Goal: Information Seeking & Learning: Find specific fact

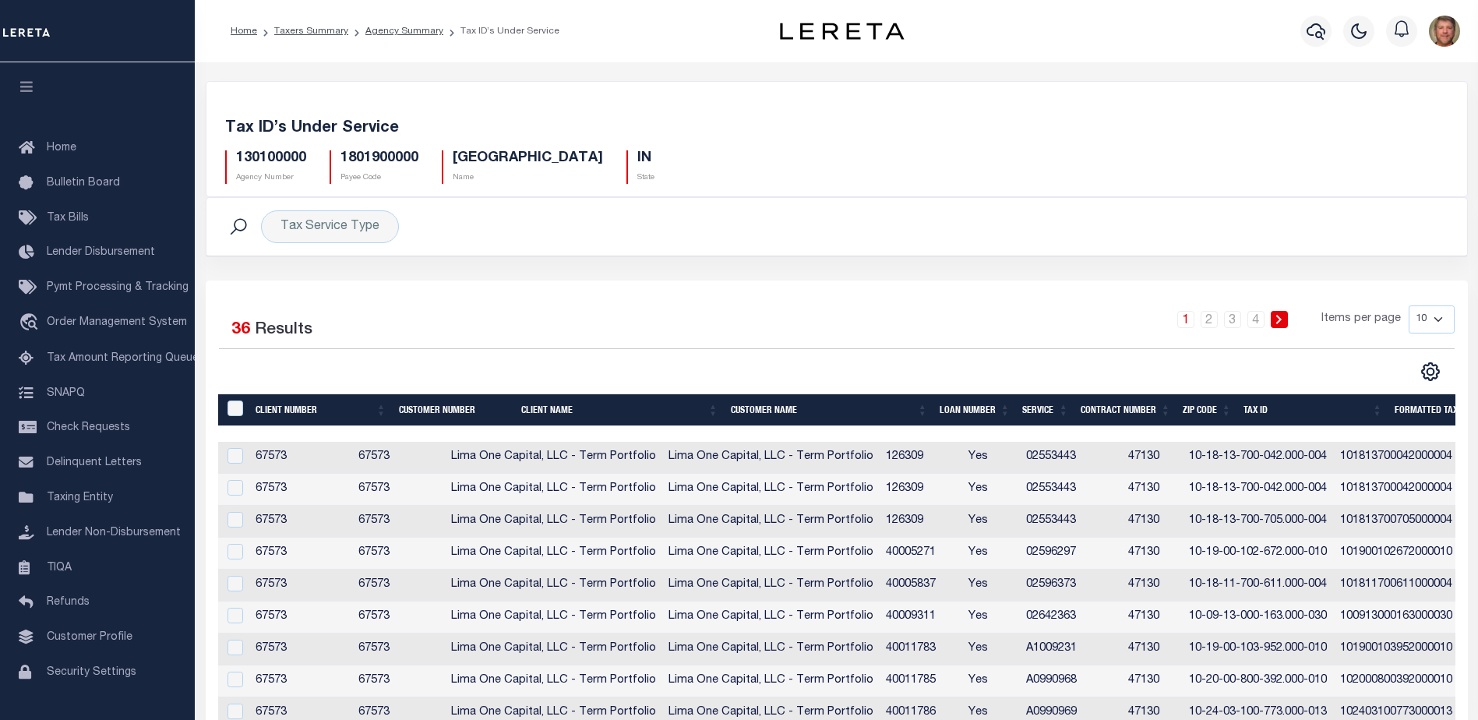
scroll to position [0, 563]
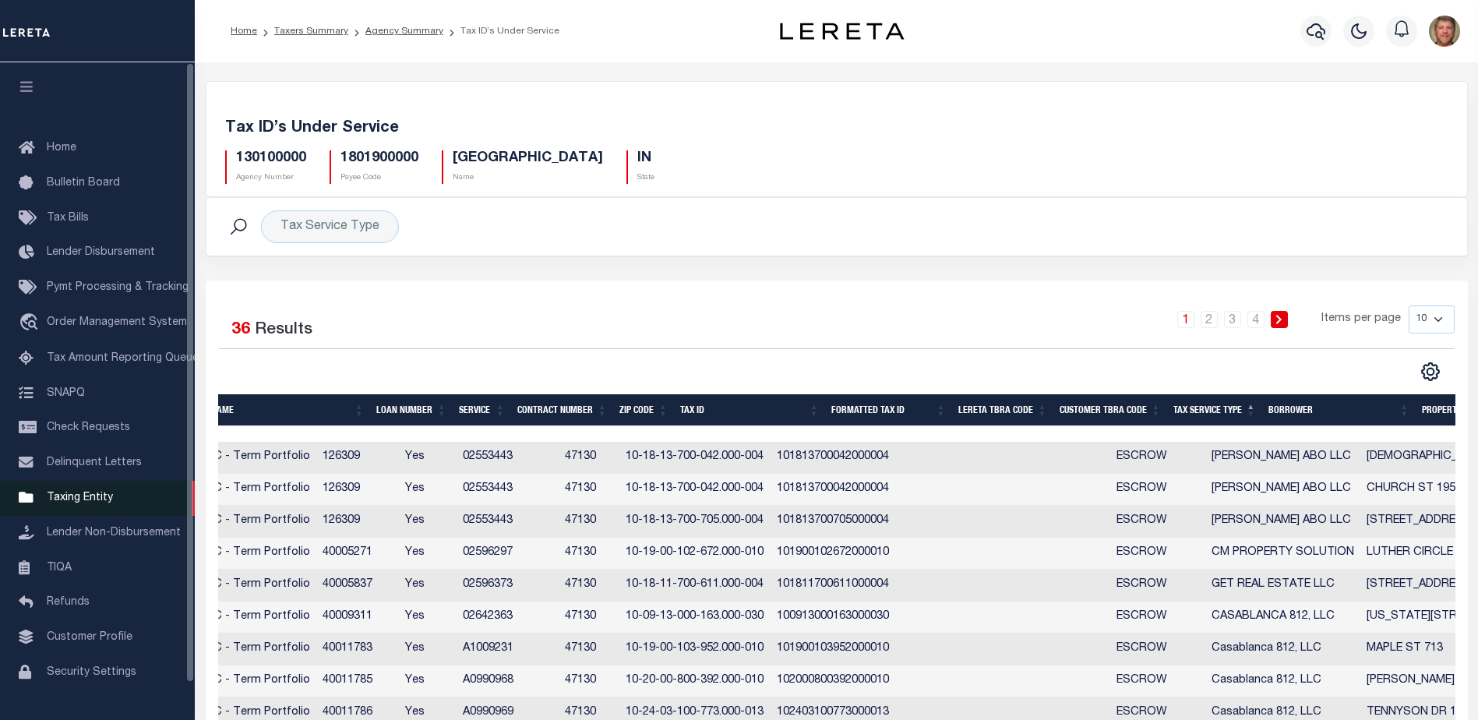
click at [58, 495] on link "Taxing Entity" at bounding box center [97, 498] width 195 height 35
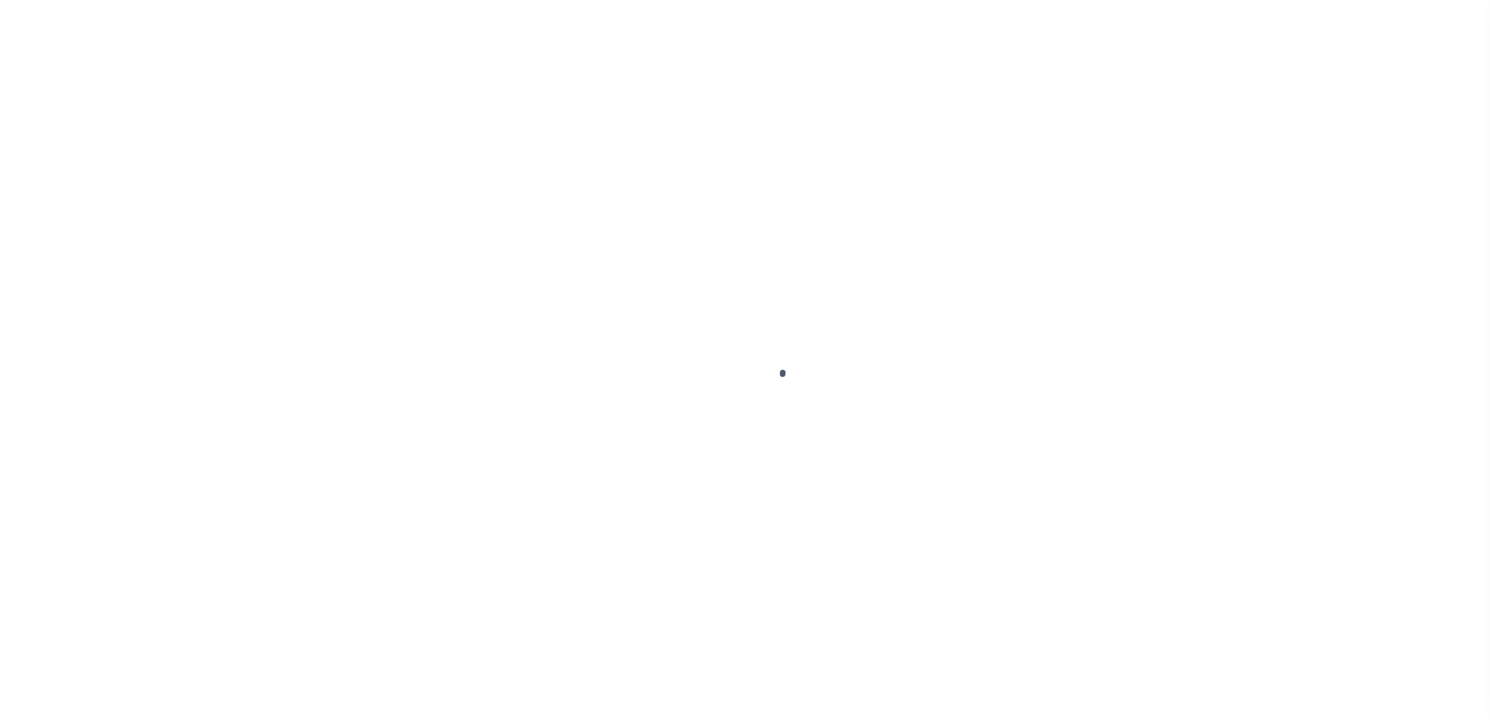
select select
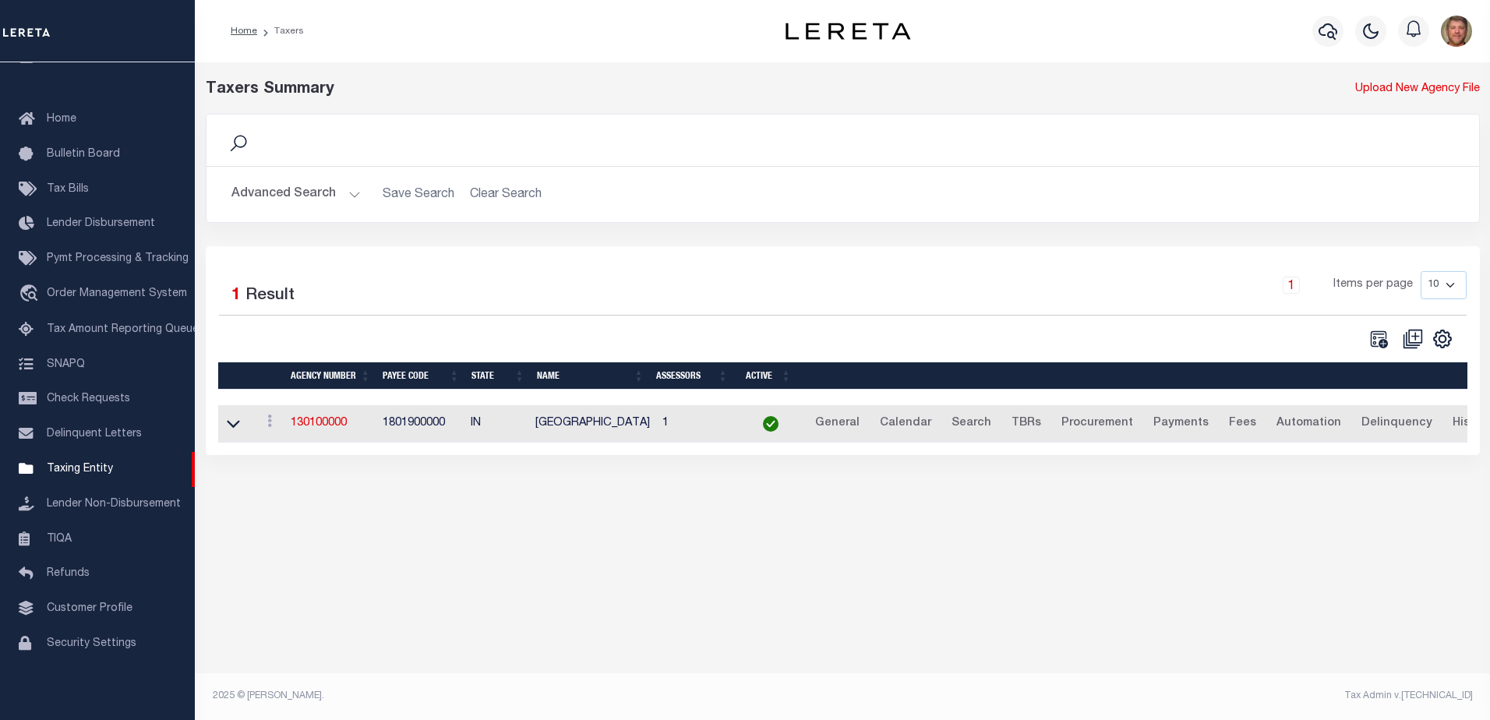
click at [289, 192] on button "Advanced Search" at bounding box center [295, 194] width 129 height 30
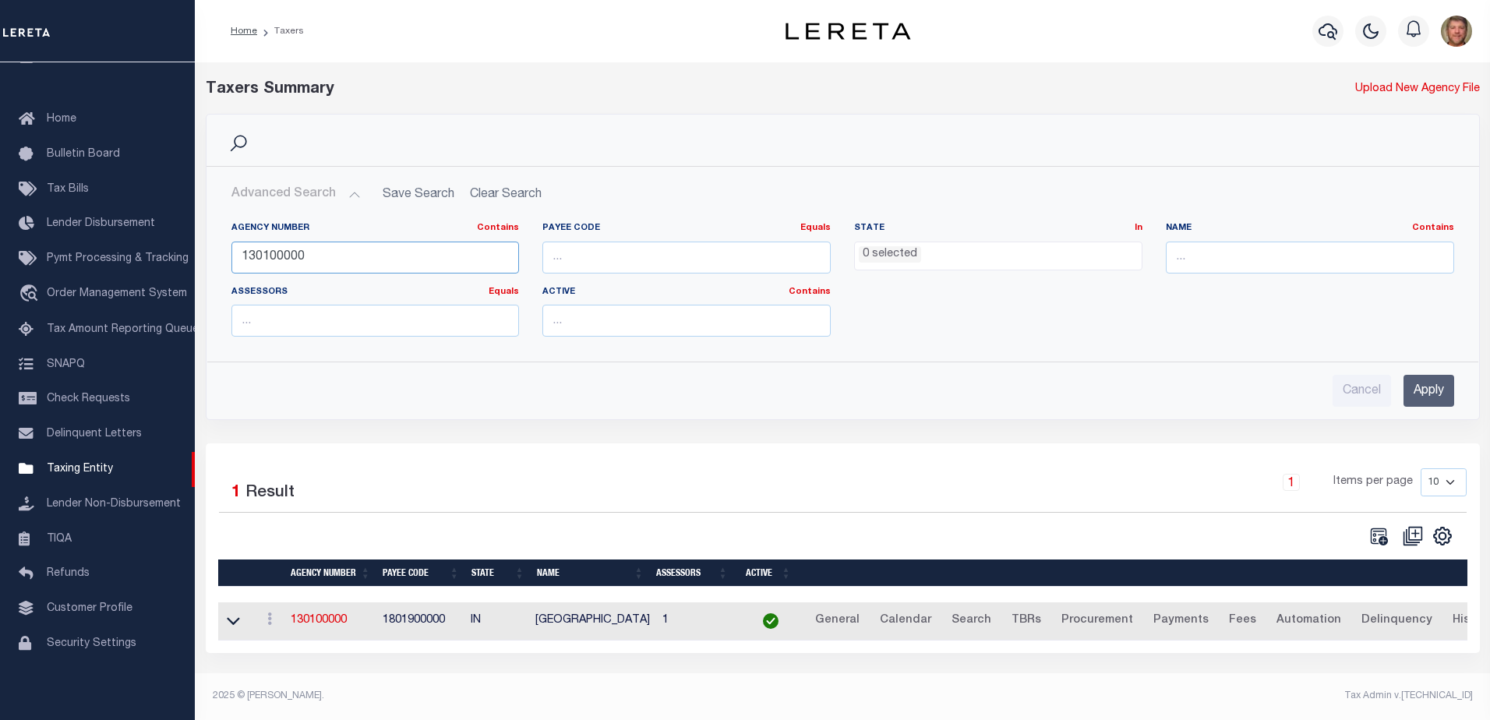
click at [310, 253] on input "130100000" at bounding box center [375, 258] width 288 height 32
type input "130850000"
click at [1446, 401] on input "Apply" at bounding box center [1429, 391] width 51 height 32
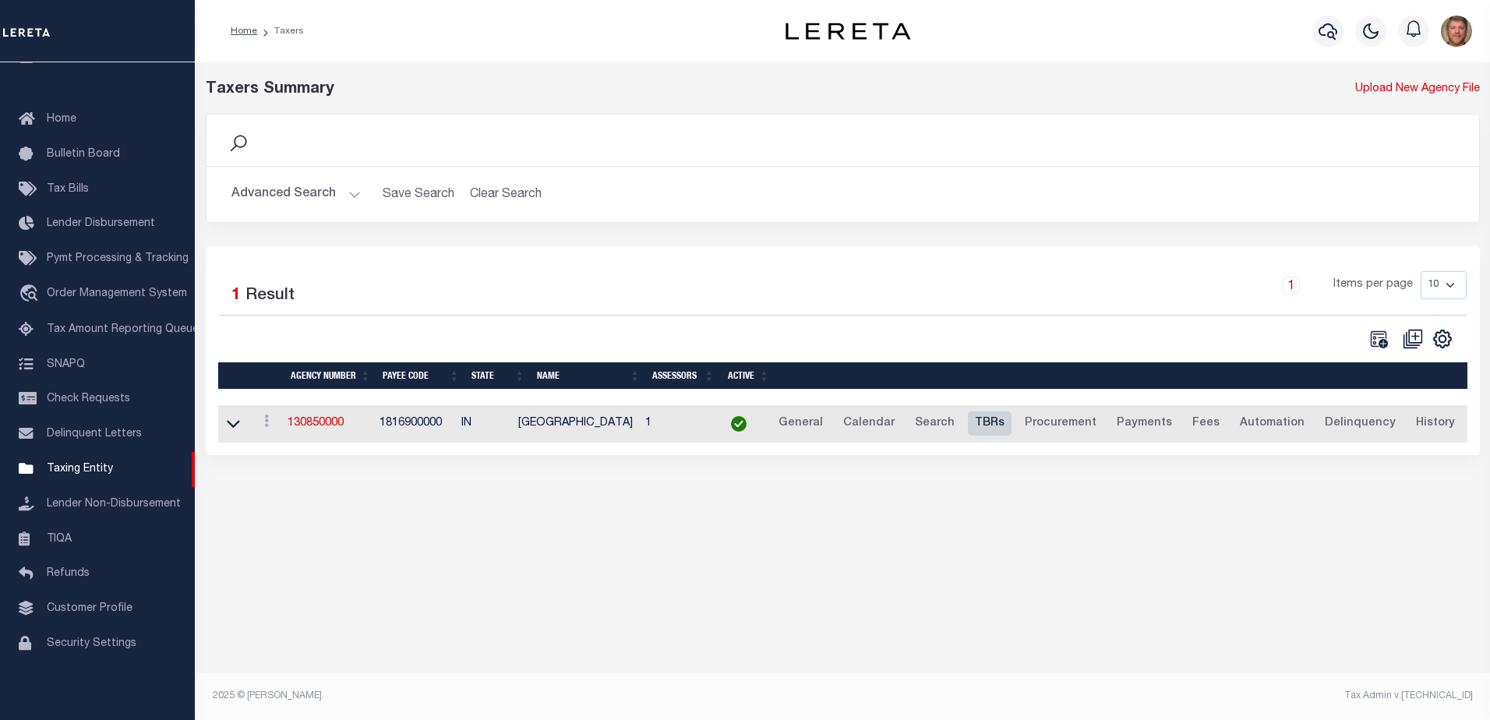
click at [984, 432] on link "TBRs" at bounding box center [990, 424] width 44 height 25
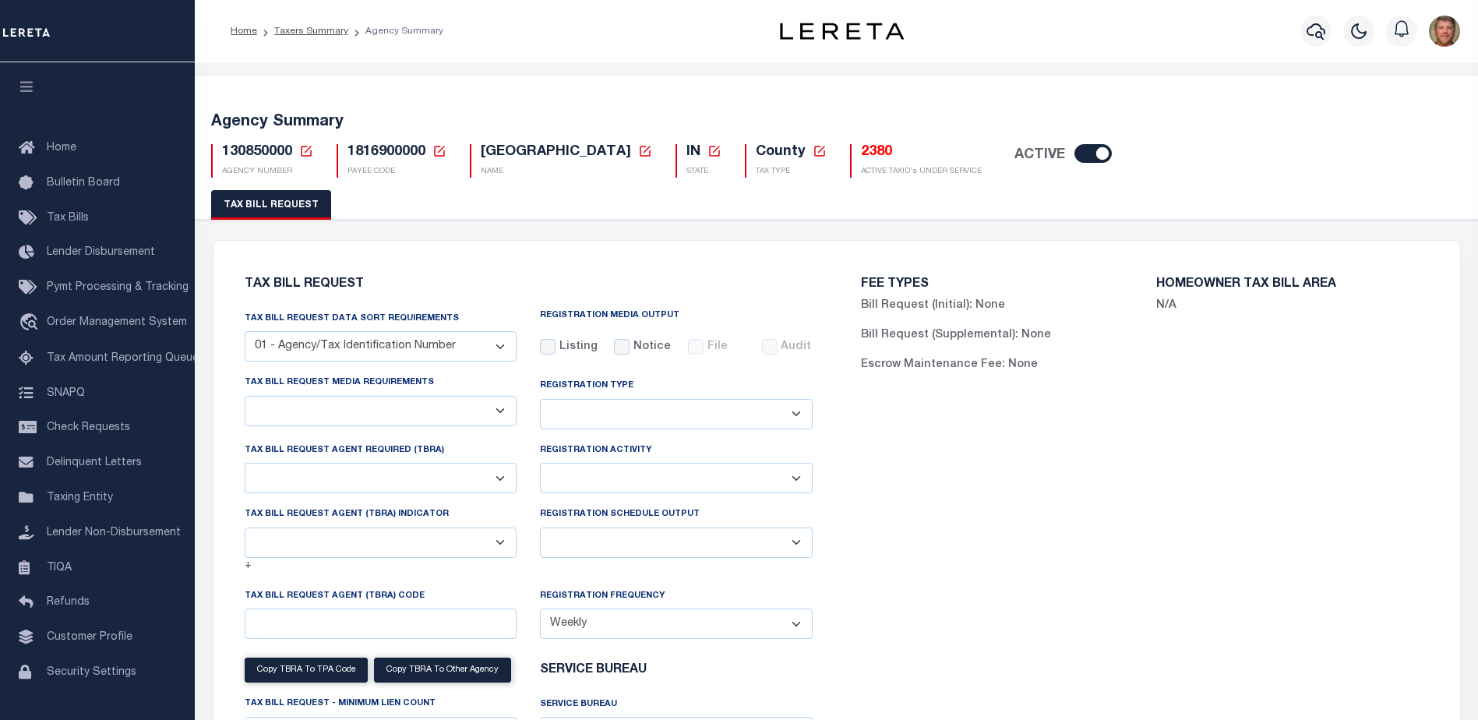
select select "27"
select select "22"
select select "true"
select select "13"
select select "1"
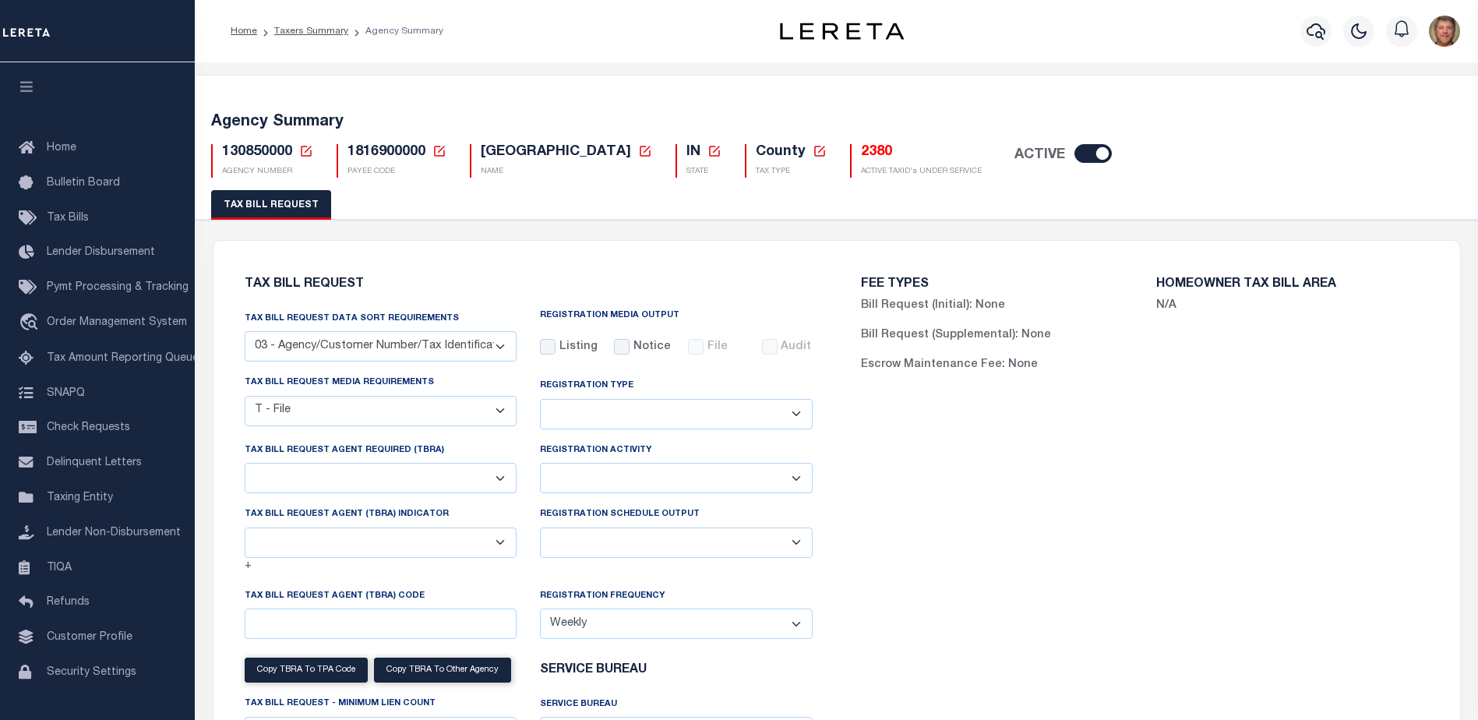
type input "00034"
select select
select select "1"
click at [861, 152] on h5 "2380" at bounding box center [921, 152] width 121 height 17
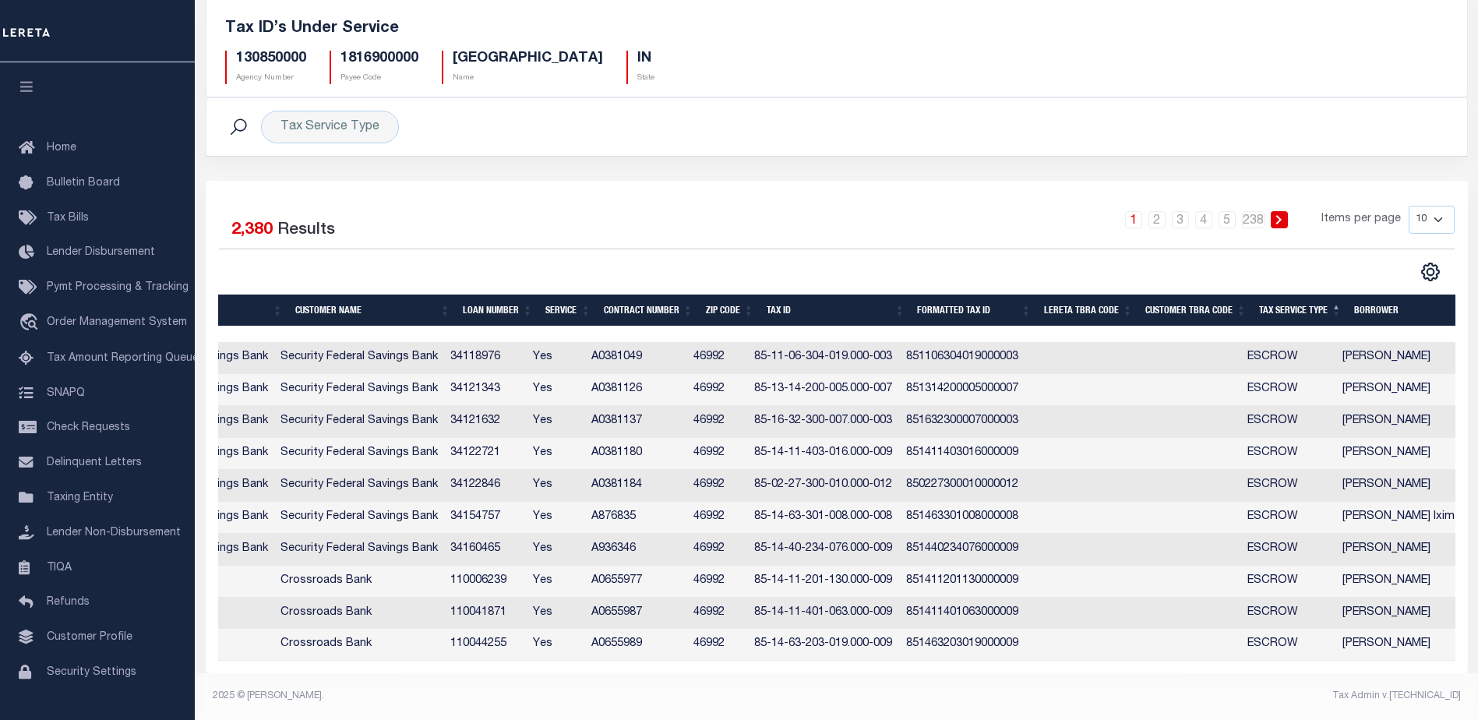
click at [1422, 214] on select "10 25 50 100" at bounding box center [1432, 220] width 46 height 28
select select "100"
click at [1409, 206] on select "10 25 50 100" at bounding box center [1432, 220] width 46 height 28
